Goal: Task Accomplishment & Management: Use online tool/utility

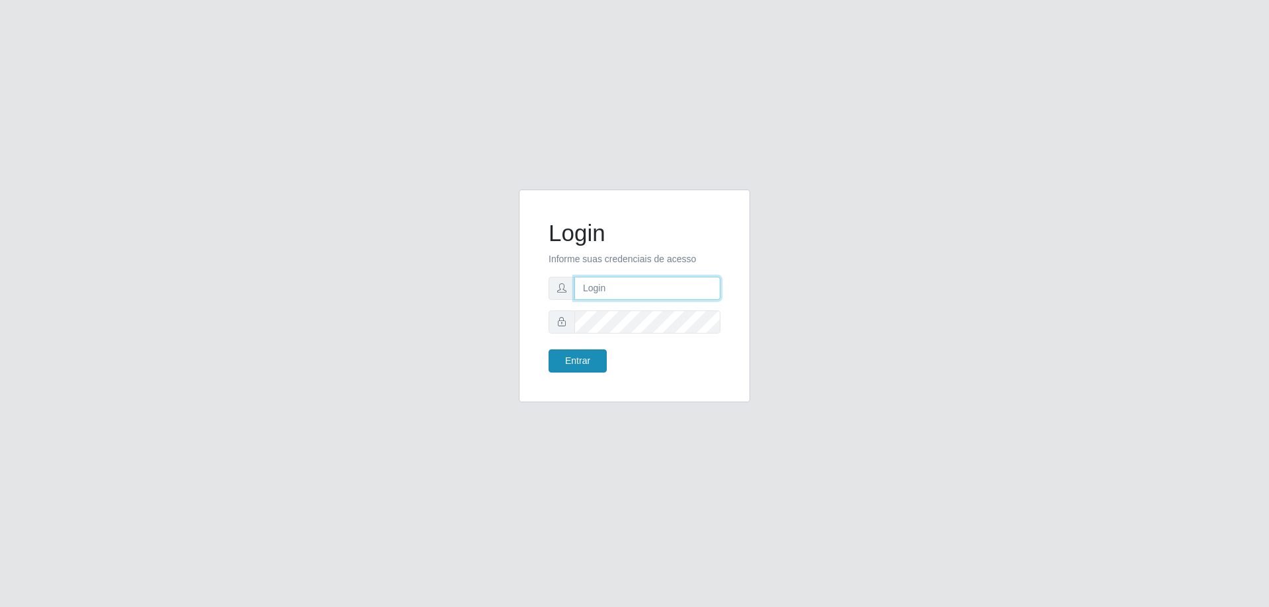
type input "[EMAIL_ADDRESS][DOMAIN_NAME]"
click at [583, 350] on button "Entrar" at bounding box center [578, 361] width 58 height 23
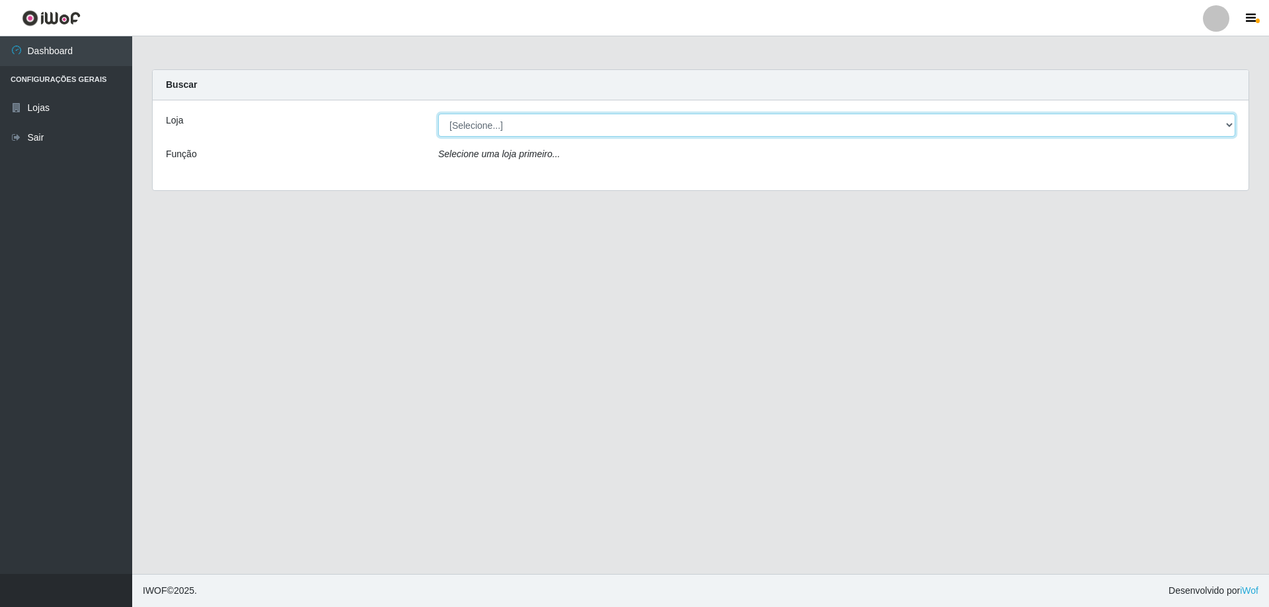
drag, startPoint x: 622, startPoint y: 129, endPoint x: 625, endPoint y: 135, distance: 7.4
click at [622, 129] on select "[Selecione...] SuperShow Bis - [GEOGRAPHIC_DATA]" at bounding box center [836, 125] width 797 height 23
select select "59"
click at [438, 114] on select "[Selecione...] SuperShow Bis - [GEOGRAPHIC_DATA]" at bounding box center [836, 125] width 797 height 23
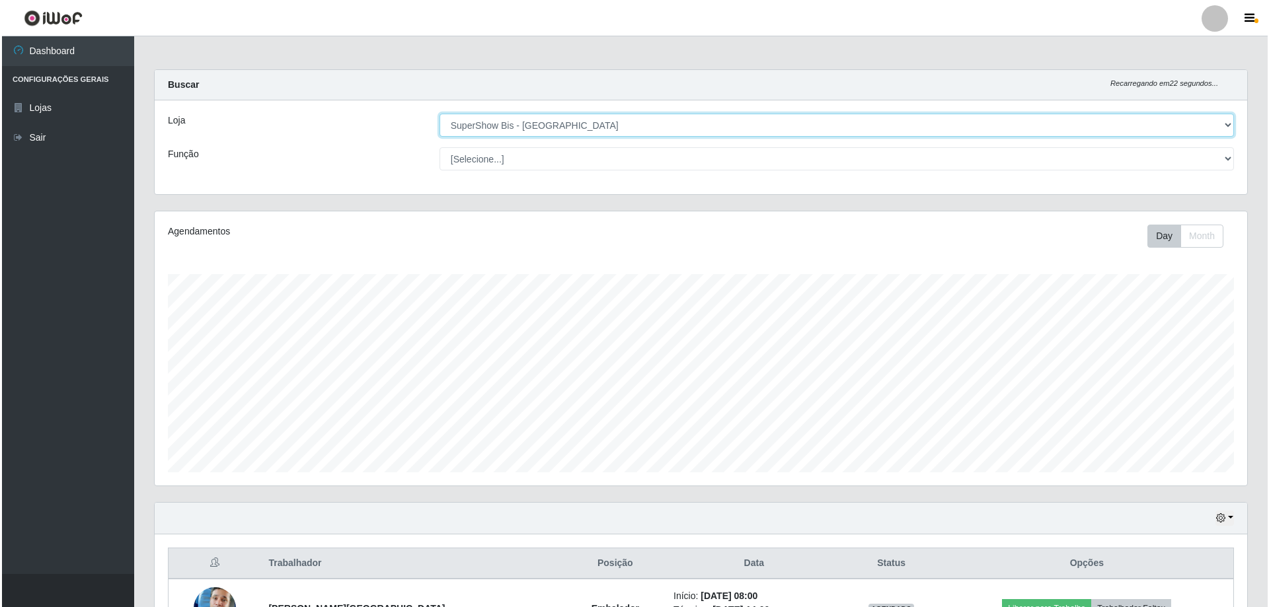
scroll to position [153, 0]
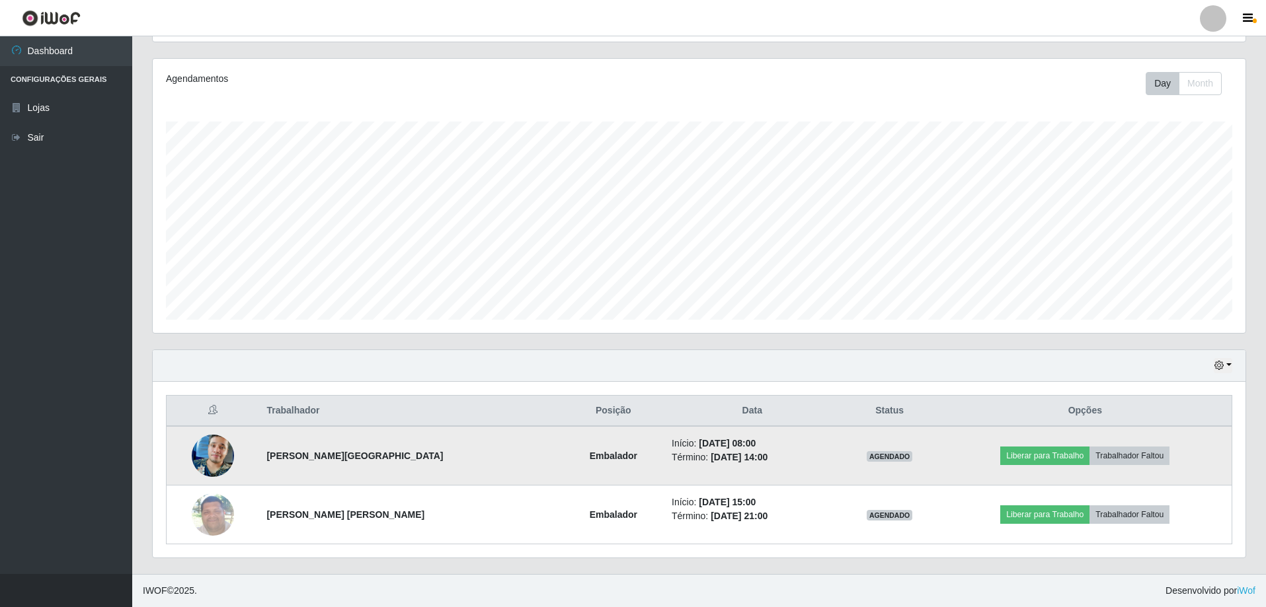
click at [199, 465] on img at bounding box center [213, 455] width 42 height 75
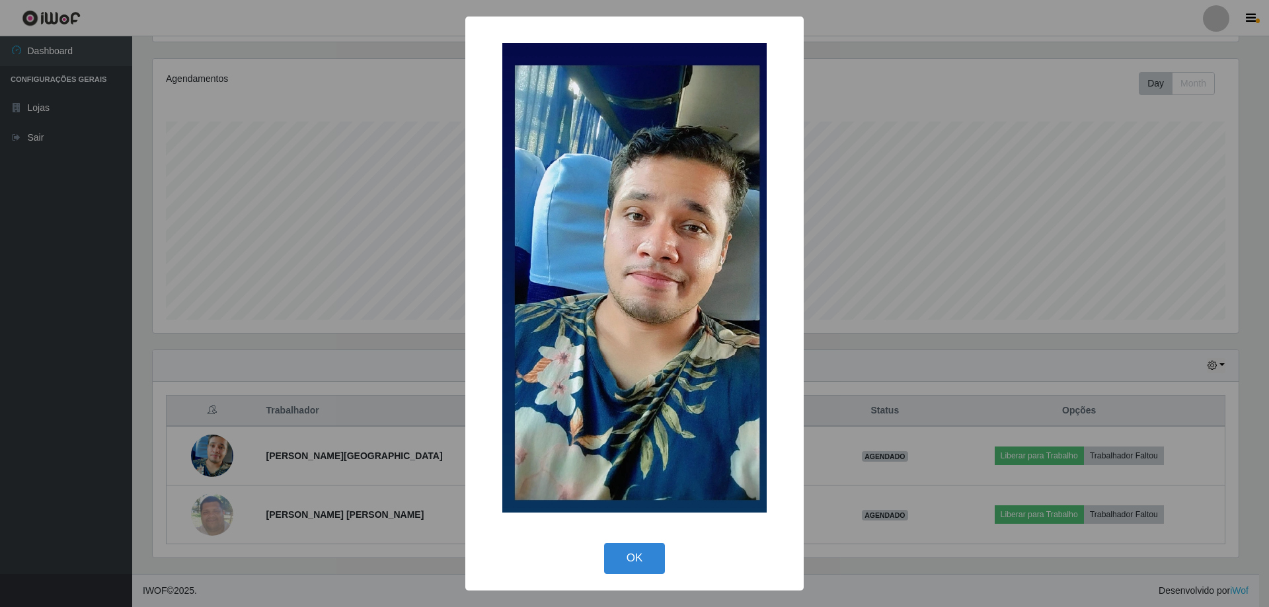
click at [211, 457] on div "× OK Cancel" at bounding box center [634, 303] width 1269 height 607
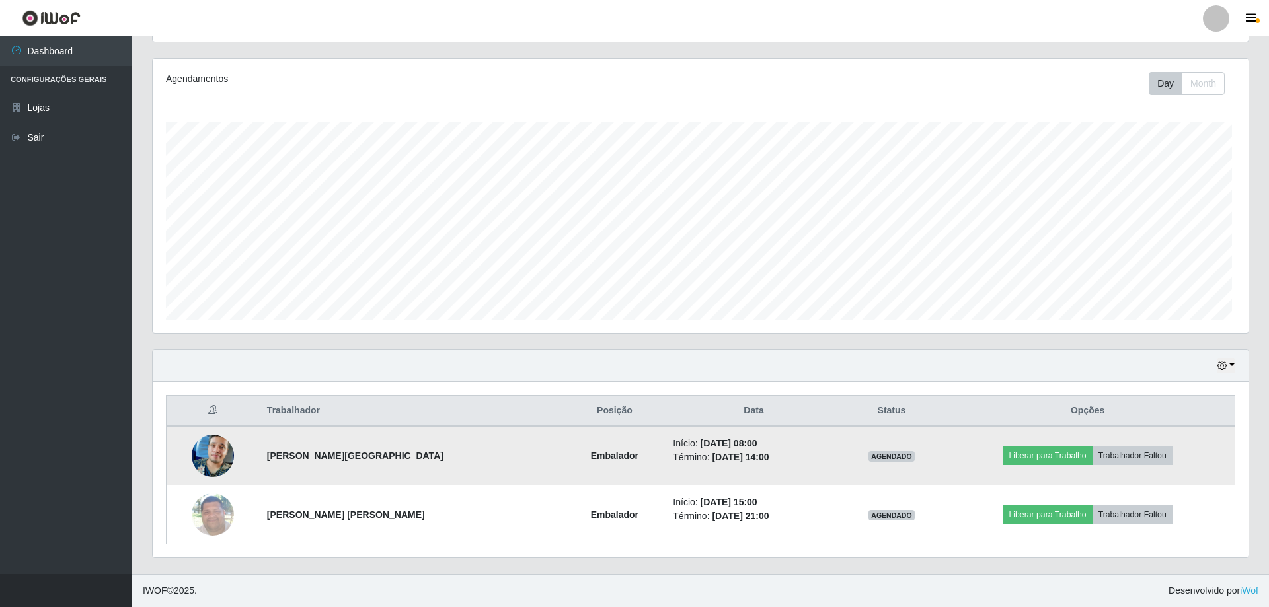
scroll to position [274, 1092]
click at [1014, 454] on button "Liberar para Trabalho" at bounding box center [1044, 456] width 89 height 19
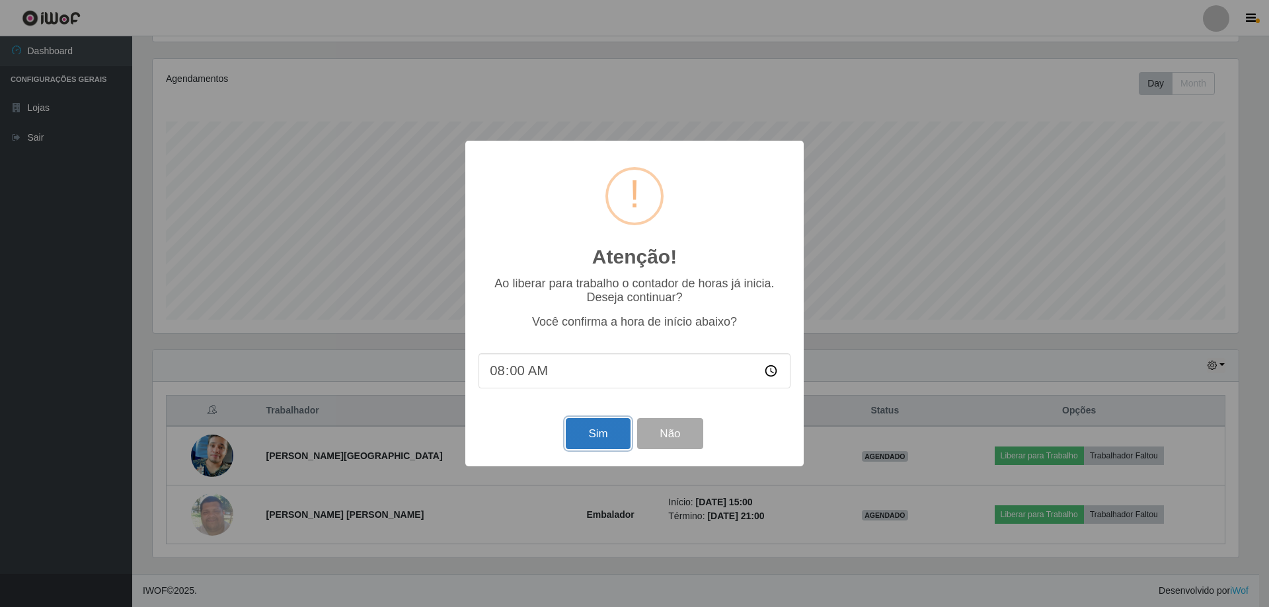
click at [611, 438] on button "Sim" at bounding box center [598, 433] width 64 height 31
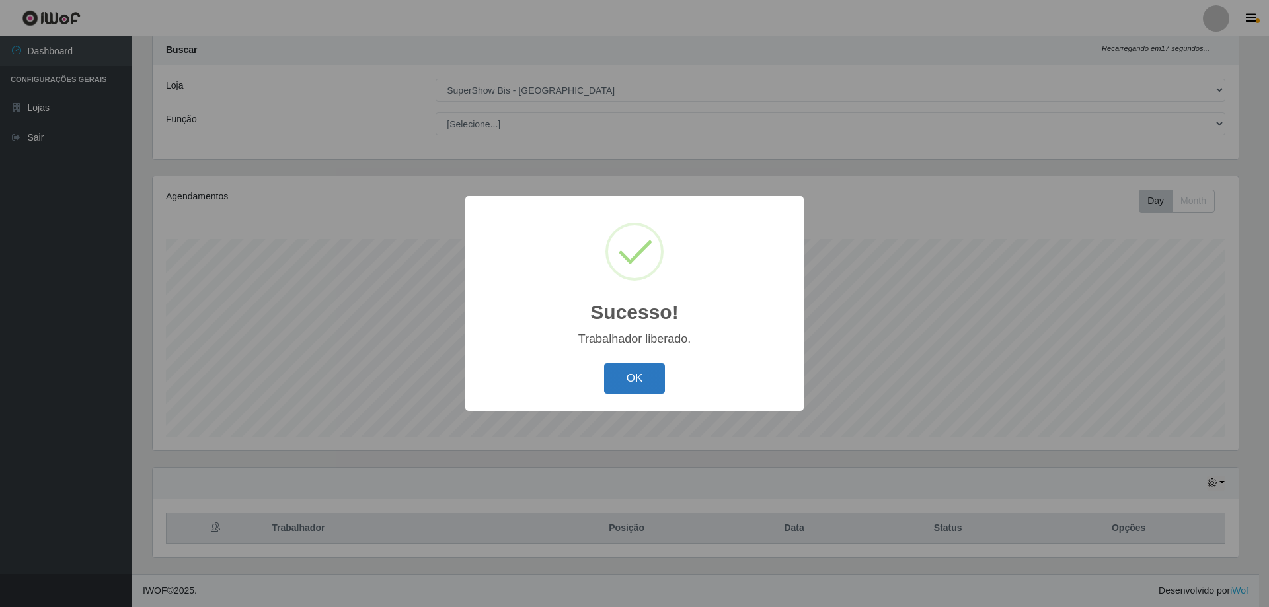
click at [650, 384] on button "OK" at bounding box center [634, 378] width 61 height 31
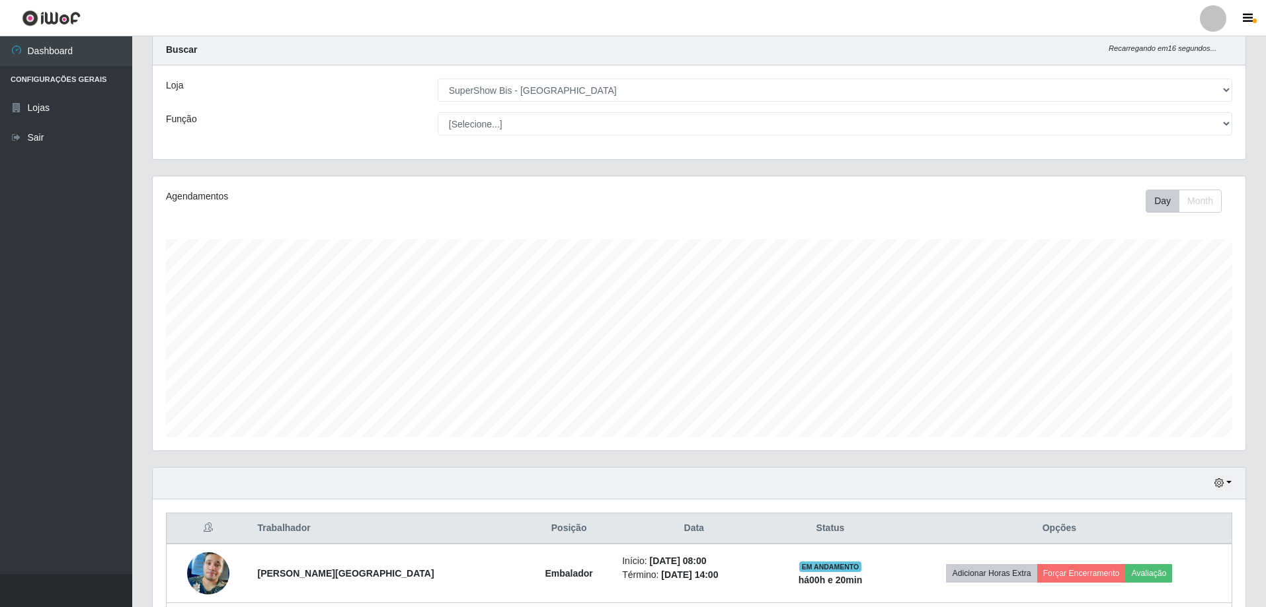
scroll to position [153, 0]
